Goal: Information Seeking & Learning: Learn about a topic

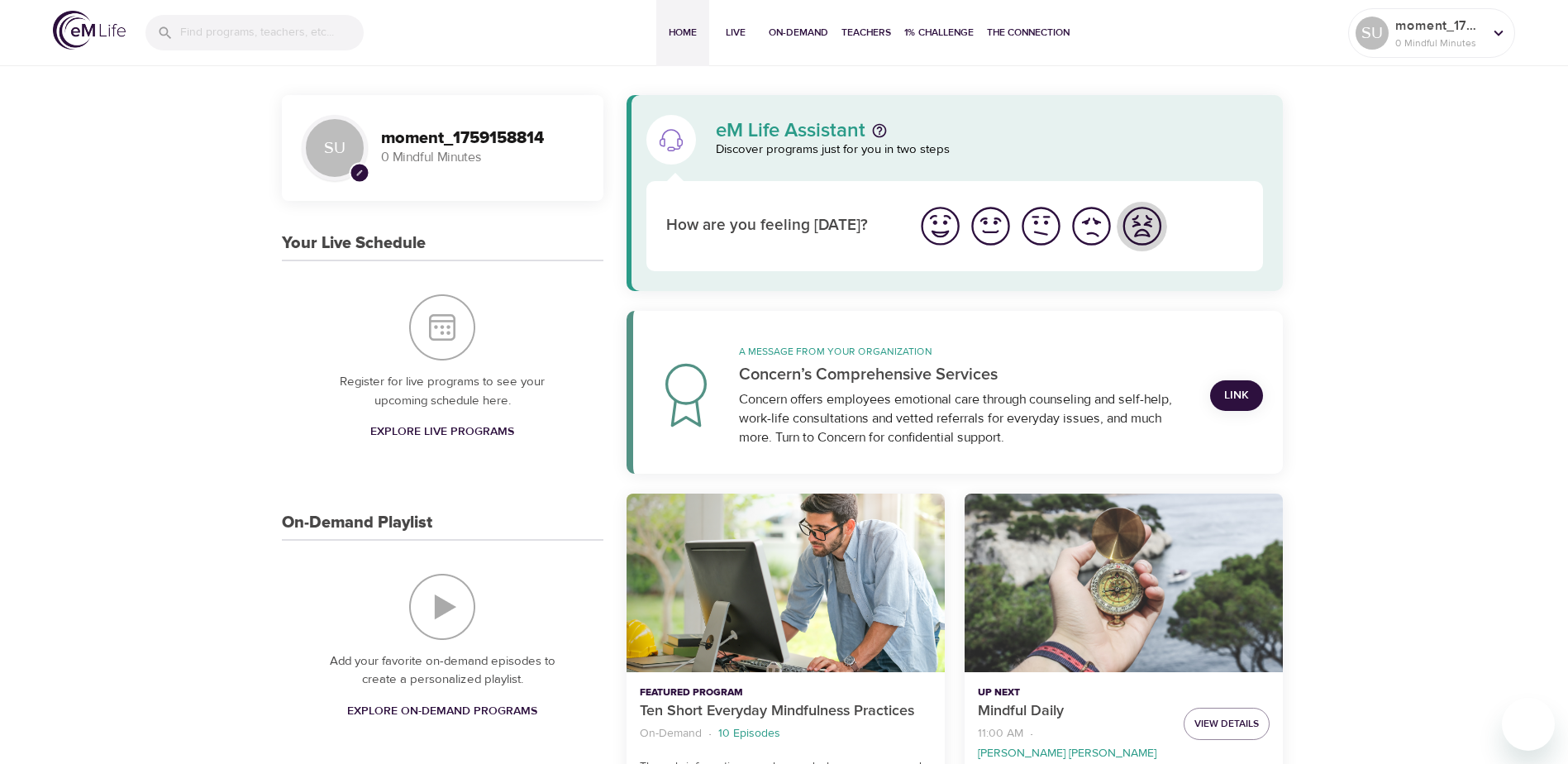
click at [1150, 231] on img "I'm feeling worst" at bounding box center [1142, 226] width 46 height 46
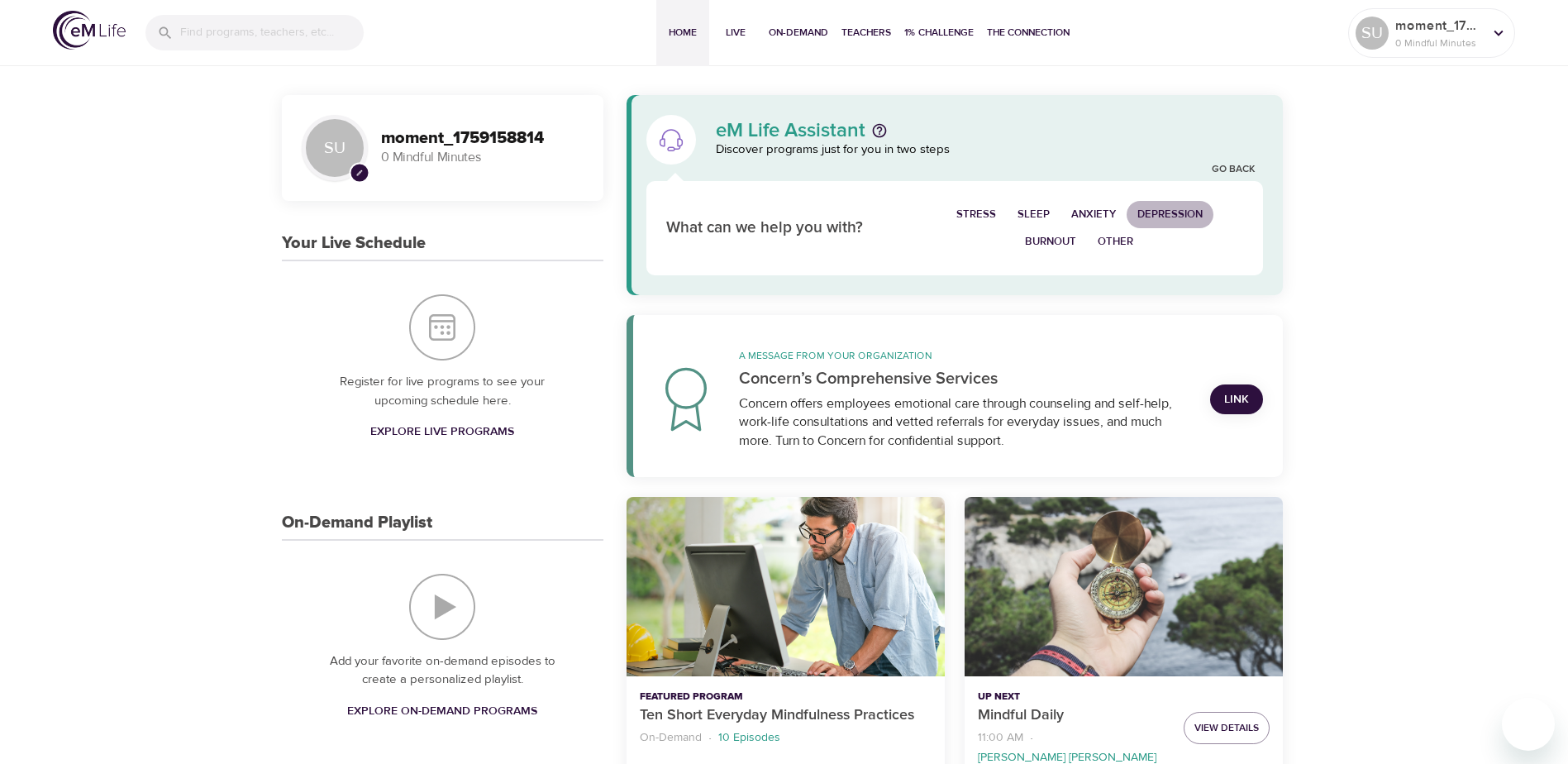
click at [1159, 212] on span "Depression" at bounding box center [1170, 215] width 65 height 19
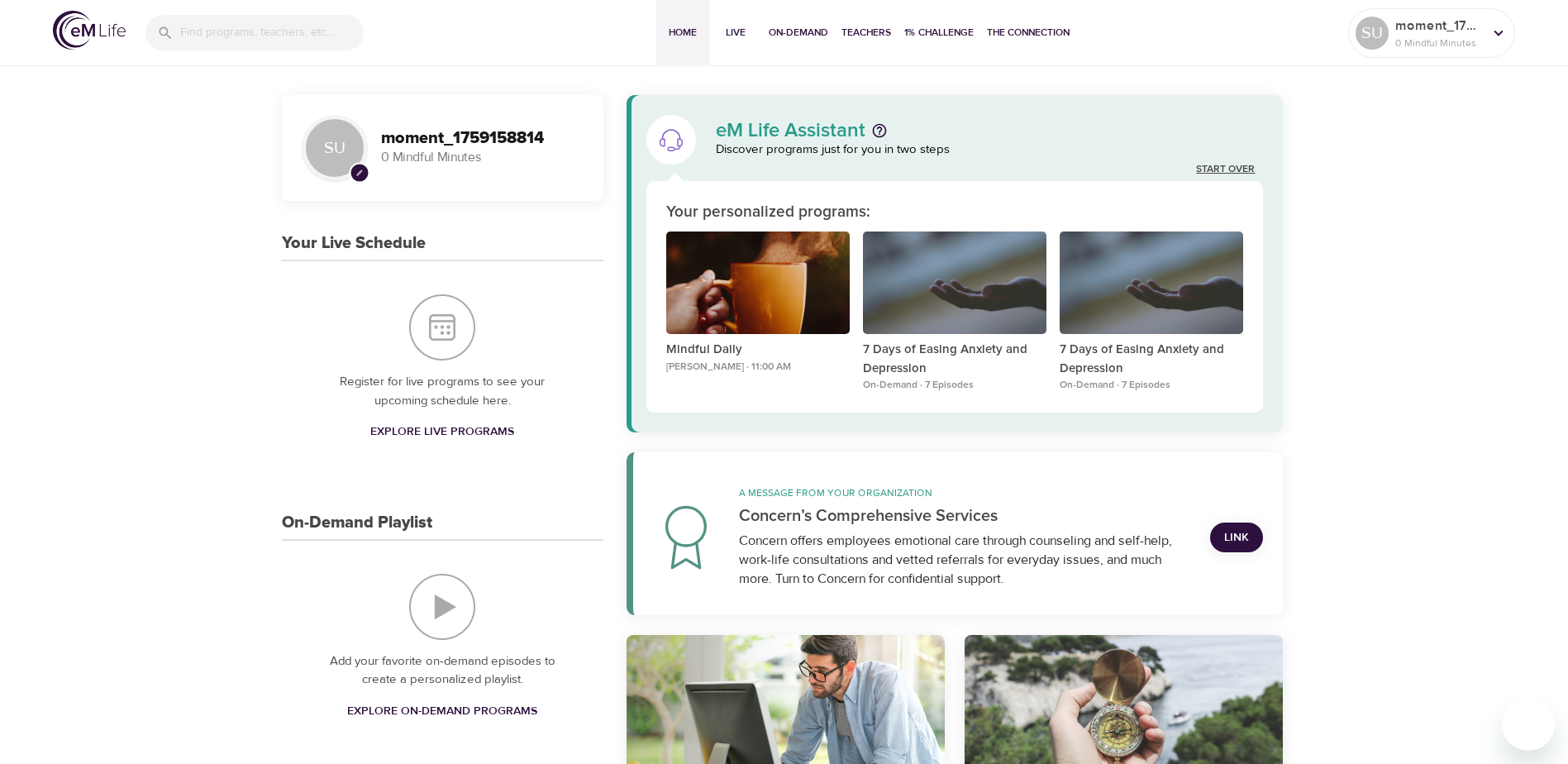
click at [1222, 167] on link "Start Over" at bounding box center [1225, 169] width 59 height 14
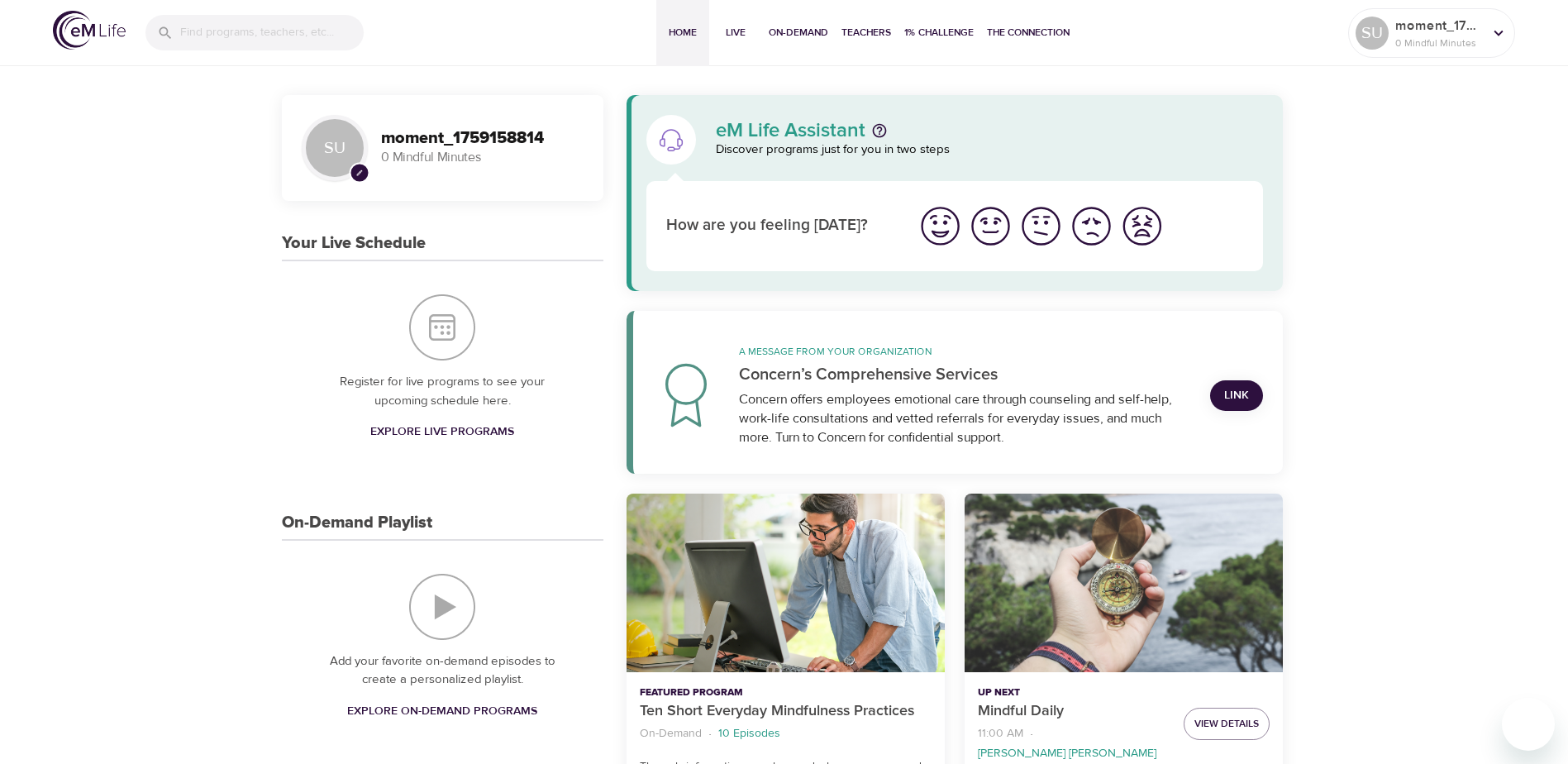
click at [1150, 226] on img "I'm feeling worst" at bounding box center [1142, 226] width 46 height 46
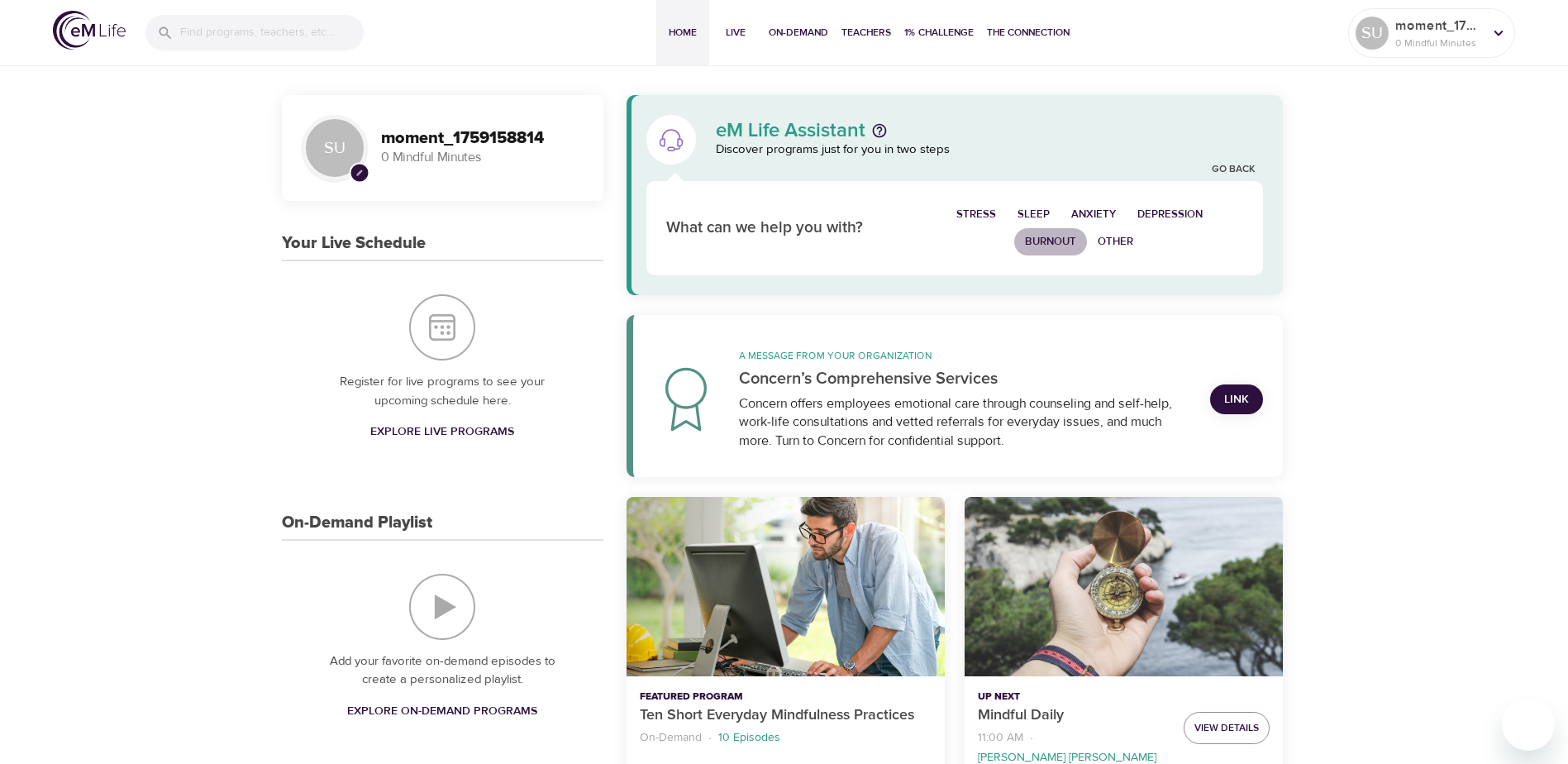
click at [1039, 243] on span "Burnout" at bounding box center [1051, 242] width 51 height 19
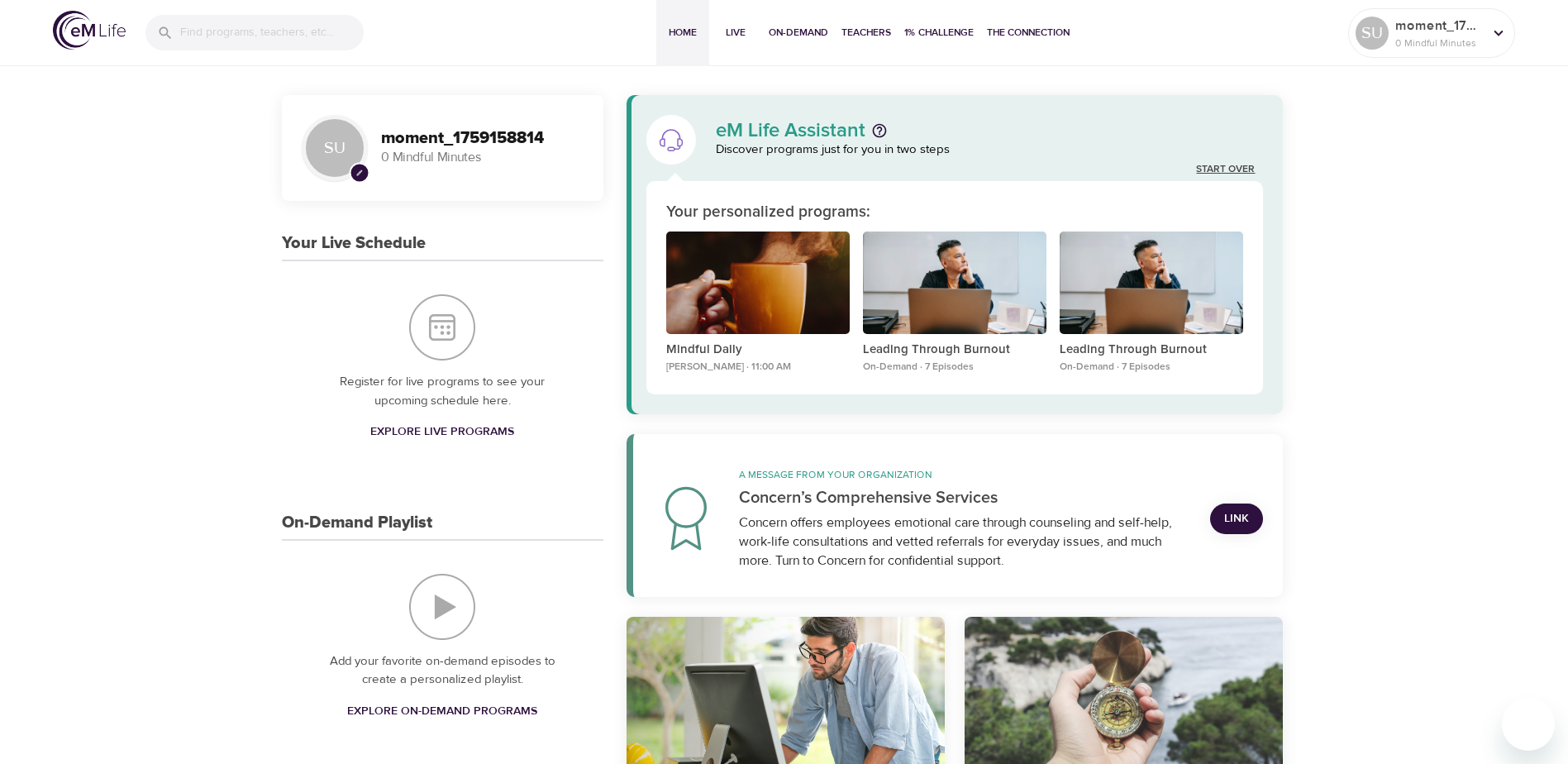
click at [1222, 175] on link "Start Over" at bounding box center [1225, 169] width 59 height 14
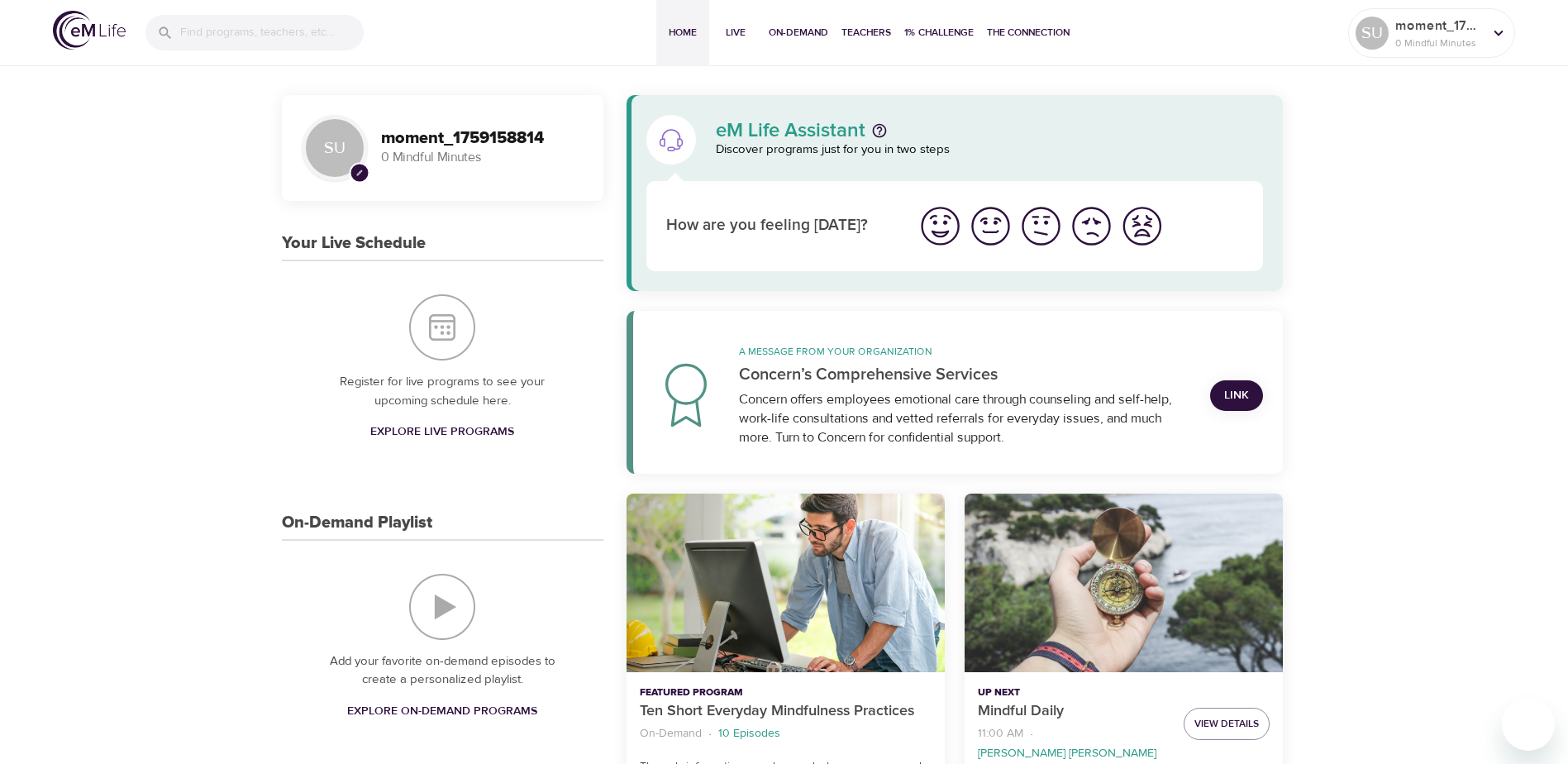
click at [1145, 227] on img "I'm feeling worst" at bounding box center [1142, 226] width 46 height 46
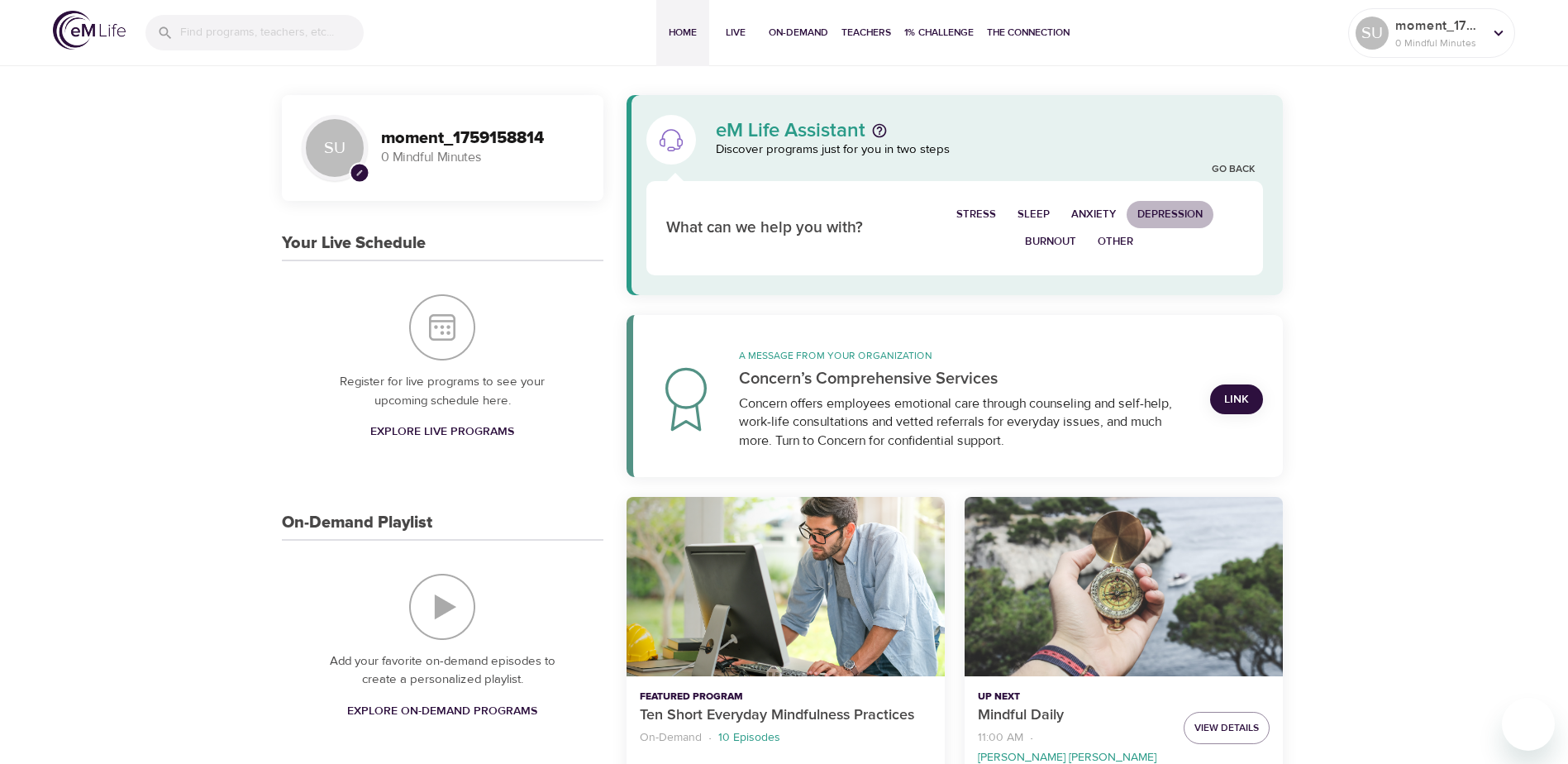
click at [1156, 207] on span "Depression" at bounding box center [1170, 215] width 65 height 19
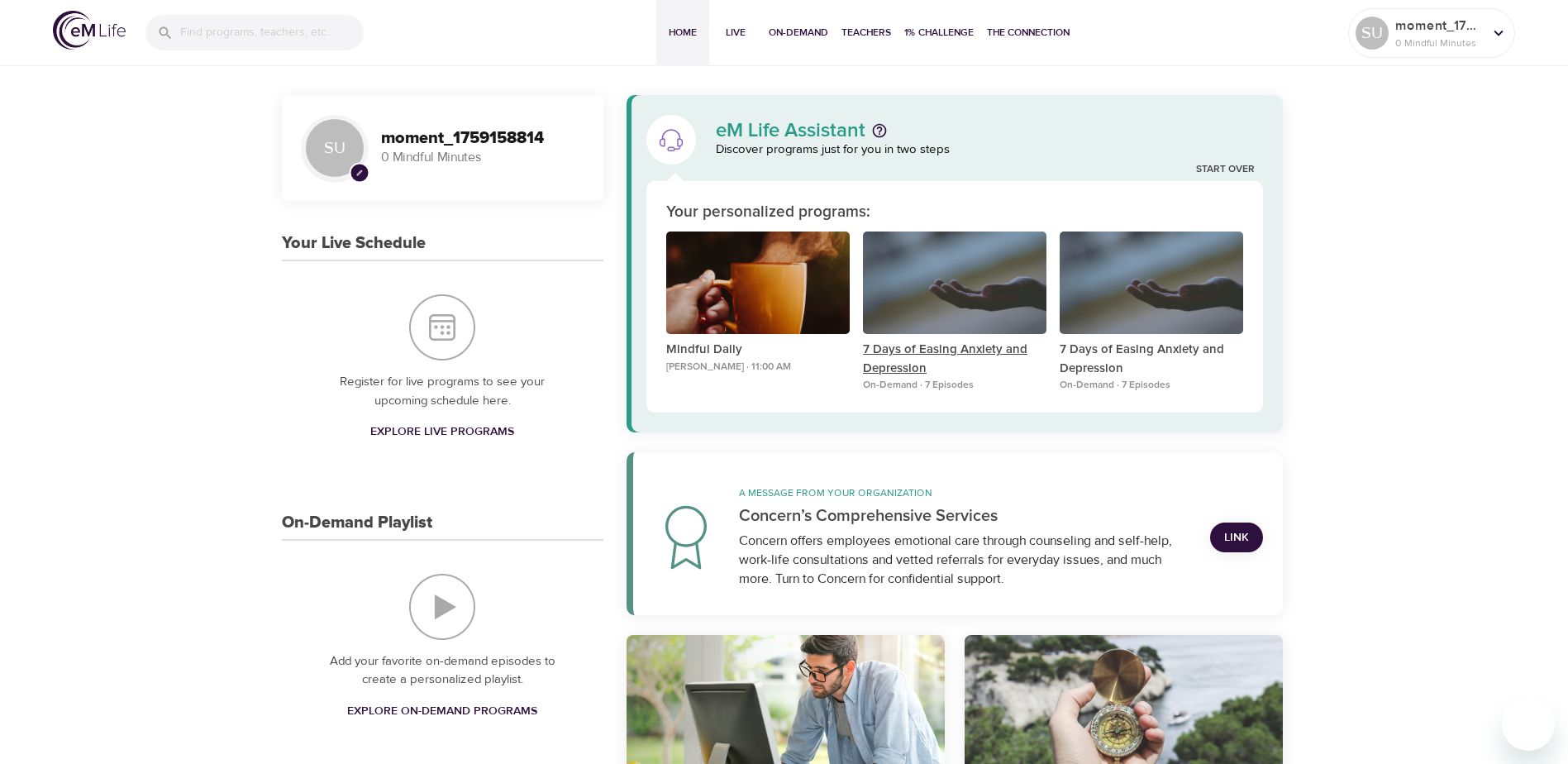
click at [904, 353] on p "7 Days of Easing Anxiety and Depression" at bounding box center [955, 360] width 184 height 37
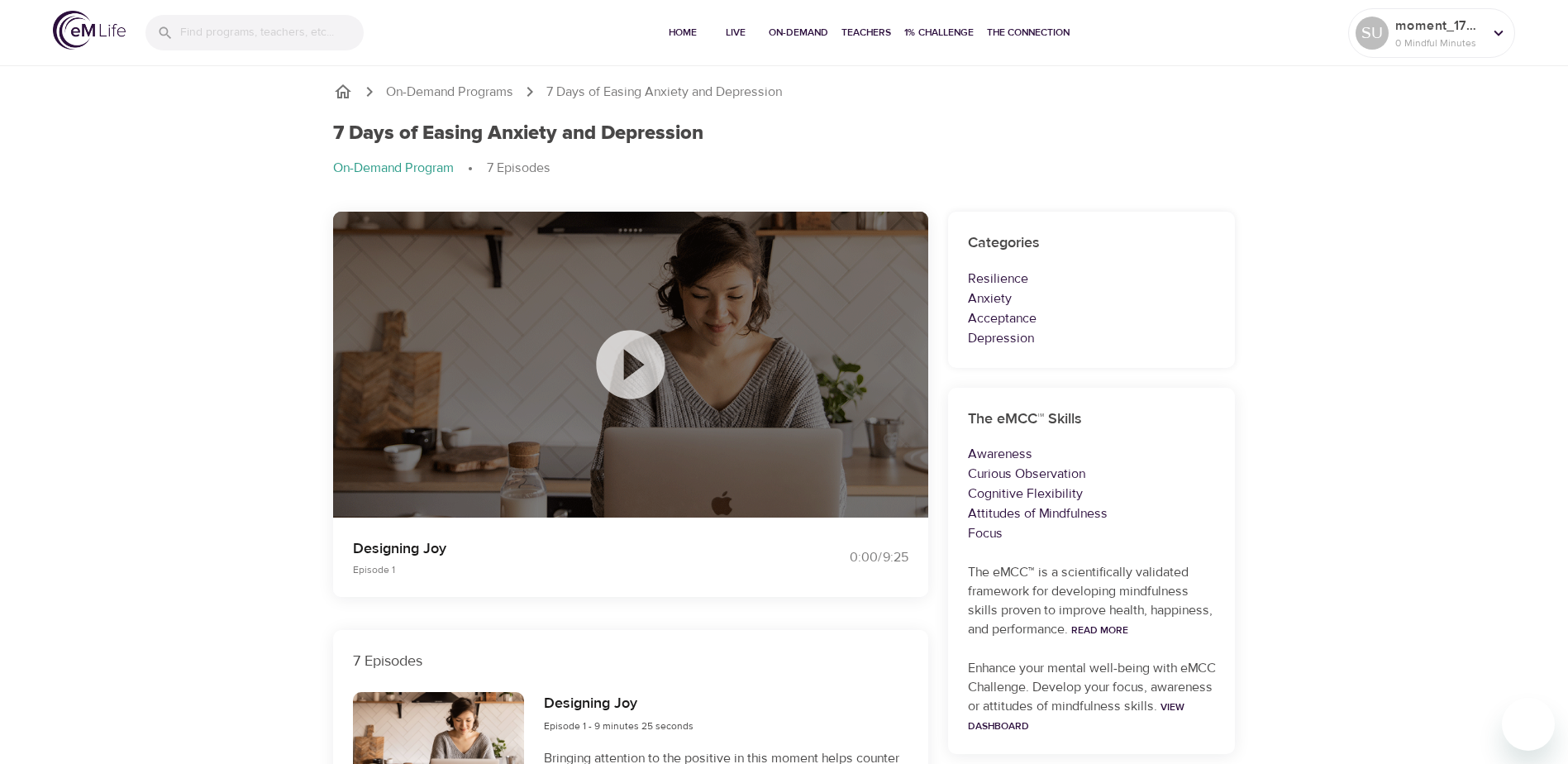
click at [638, 373] on icon at bounding box center [631, 364] width 69 height 69
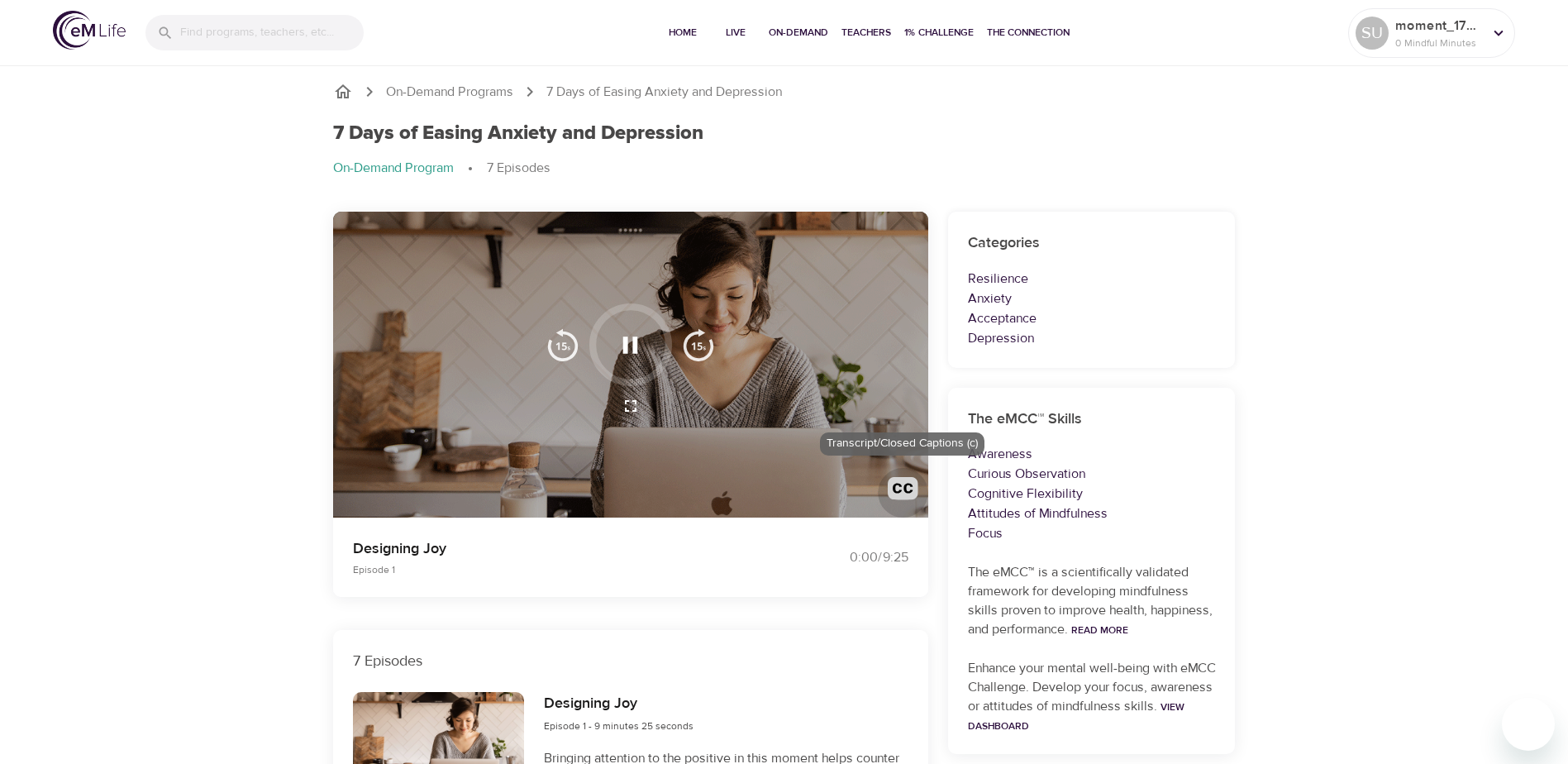
click at [893, 484] on img "button" at bounding box center [903, 493] width 31 height 31
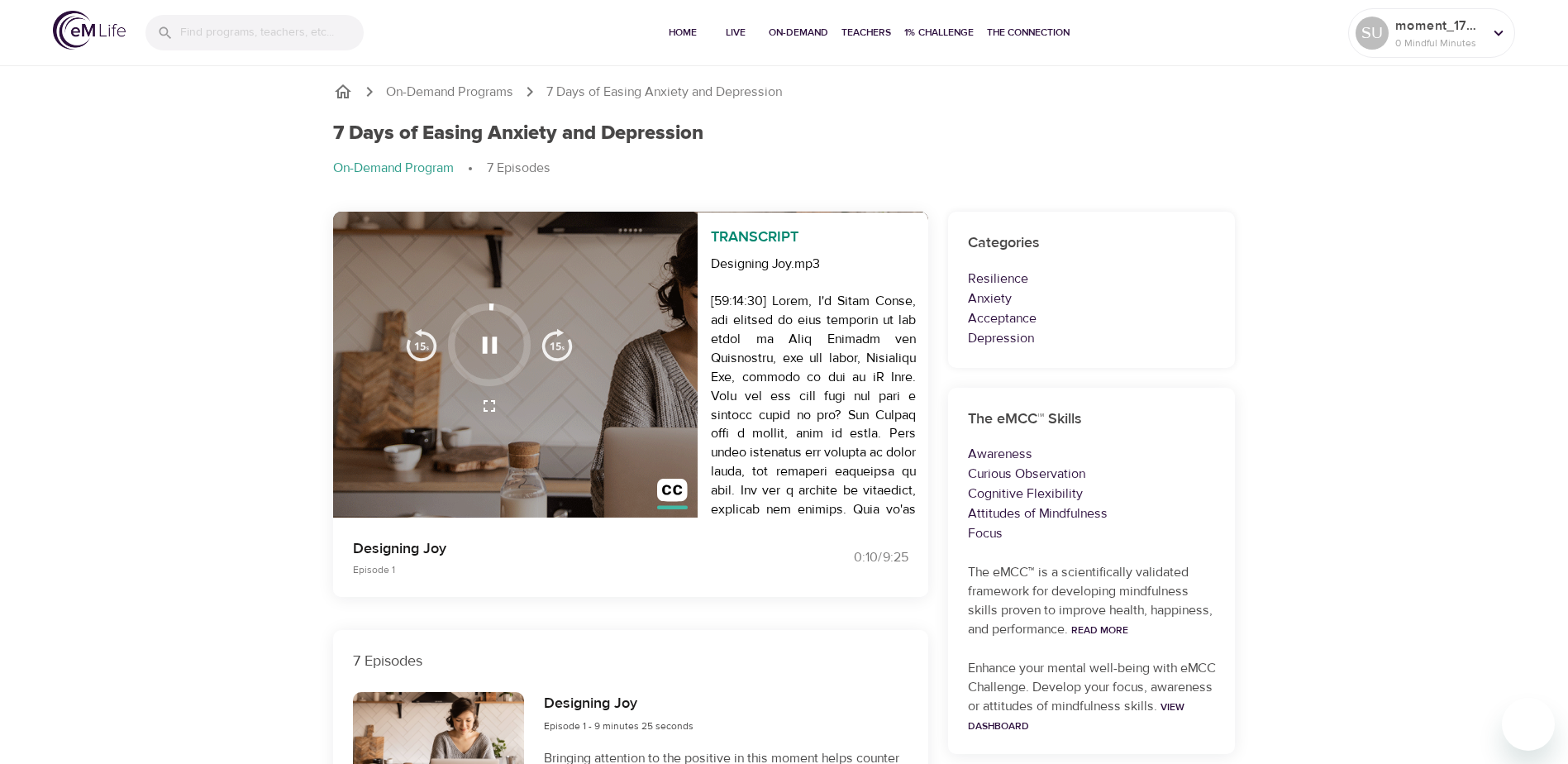
click at [489, 349] on icon "button" at bounding box center [490, 345] width 29 height 29
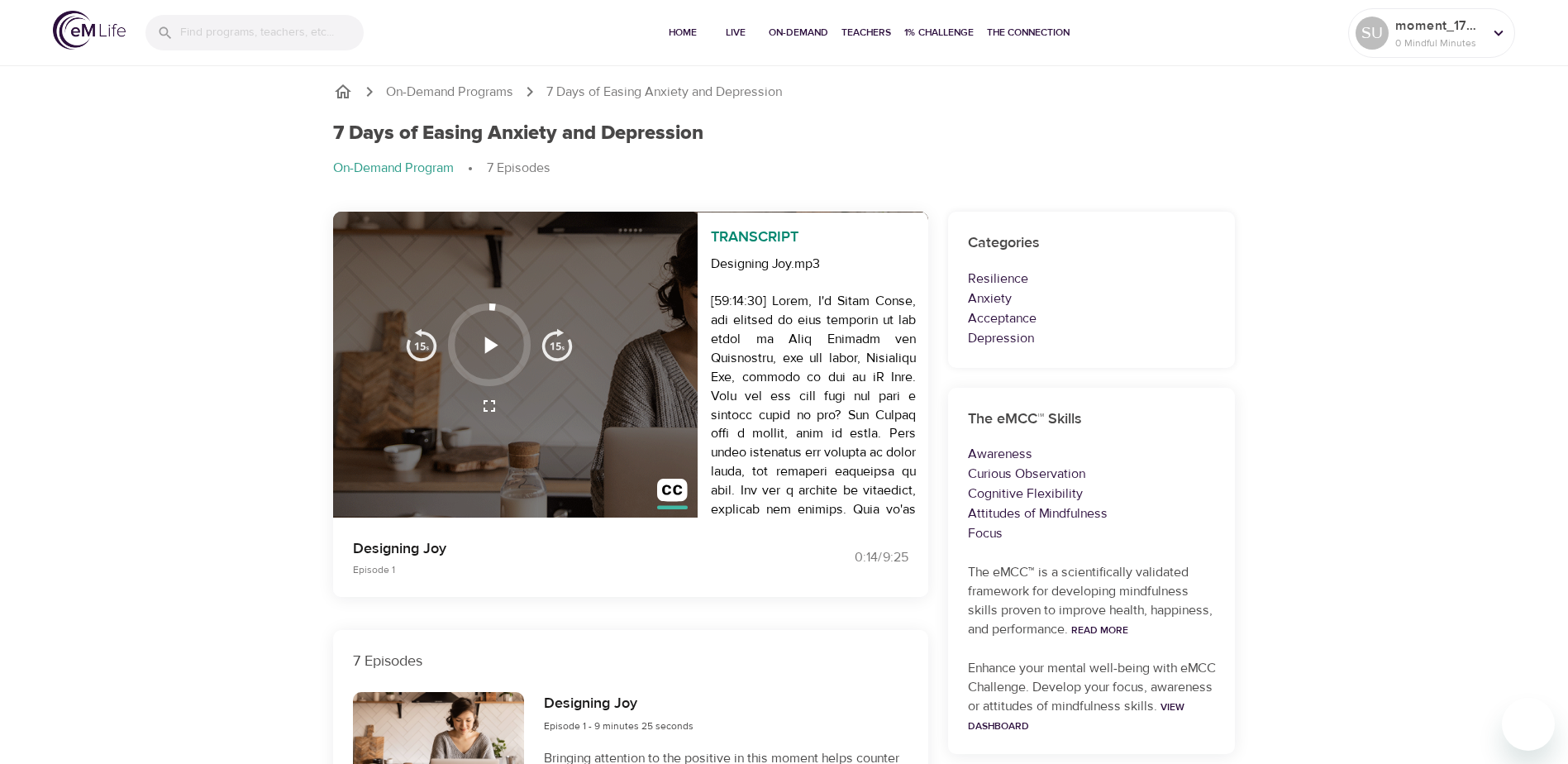
click at [485, 349] on icon "button" at bounding box center [490, 345] width 29 height 29
